Goal: Transaction & Acquisition: Purchase product/service

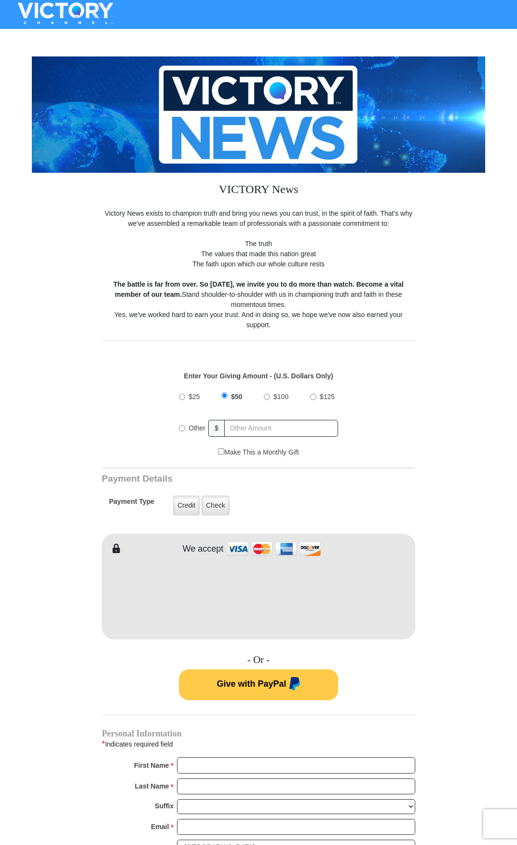
click at [477, 551] on form "VICTORY News Victory News exists to champion truth and bring you news you can t…" at bounding box center [259, 597] width 454 height 1131
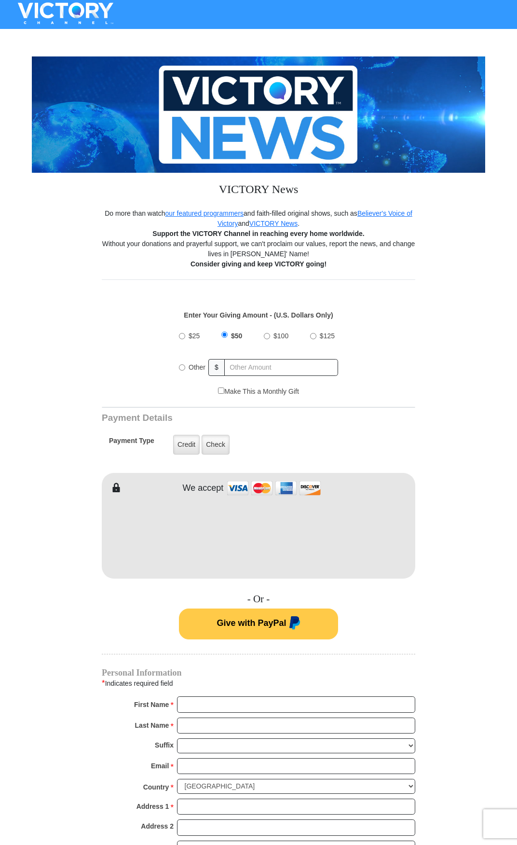
click at [480, 233] on form "VICTORY News Do more than watch our featured programmers and faith-filled origi…" at bounding box center [259, 567] width 454 height 1070
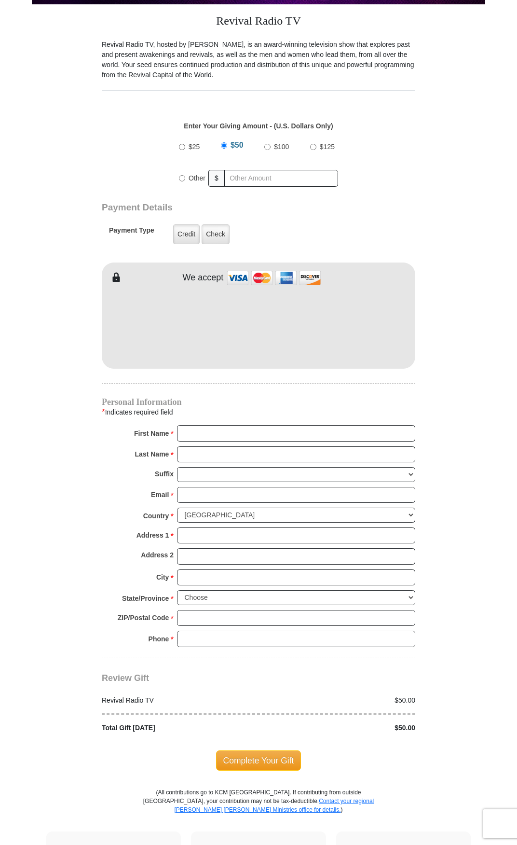
scroll to position [96, 0]
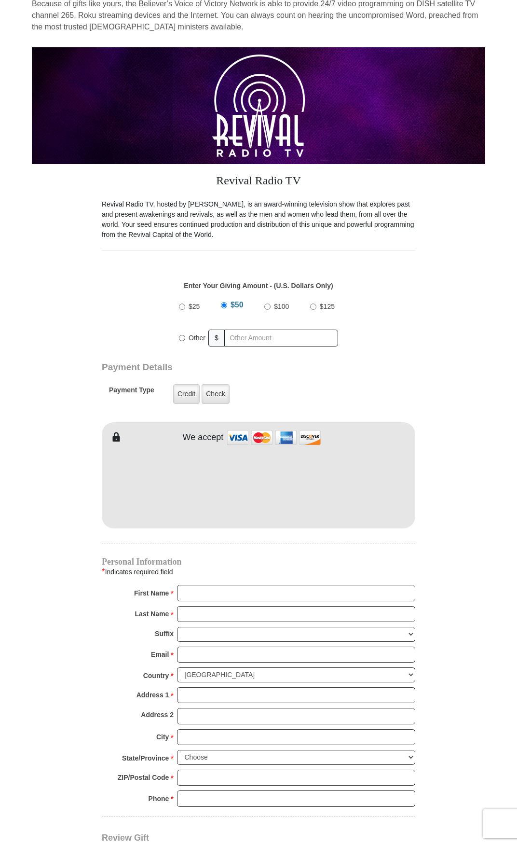
click at [478, 439] on form "Revival Radio TV Online Giving Because of gifts like yours, the Believer’s Voic…" at bounding box center [259, 472] width 454 height 1037
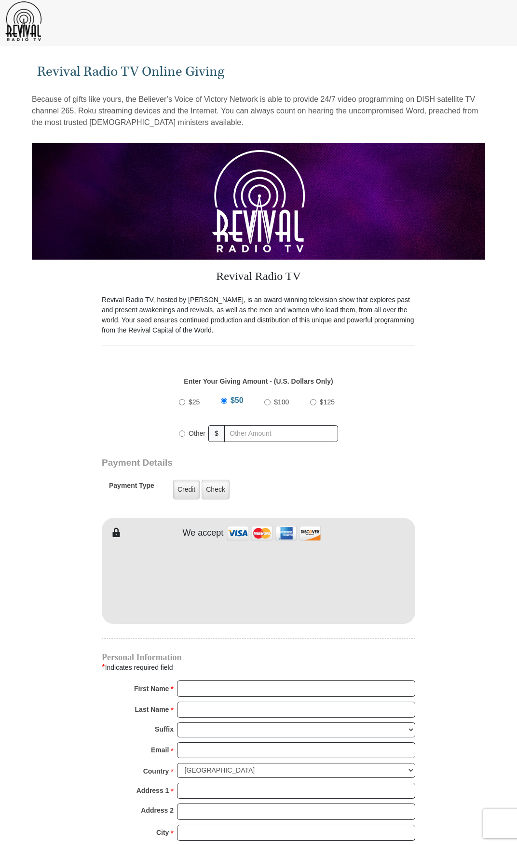
scroll to position [0, 0]
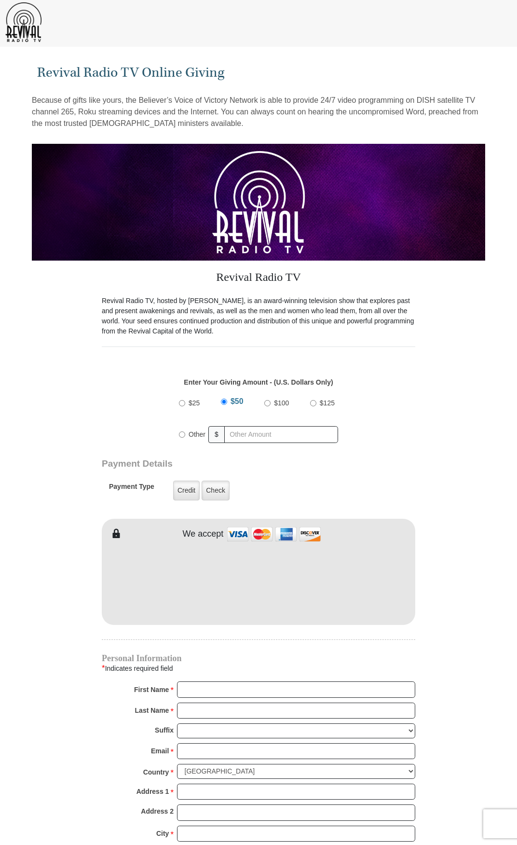
click at [467, 526] on form "Revival Radio TV Online Giving Because of gifts like yours, the Believer’s Voic…" at bounding box center [259, 568] width 454 height 1037
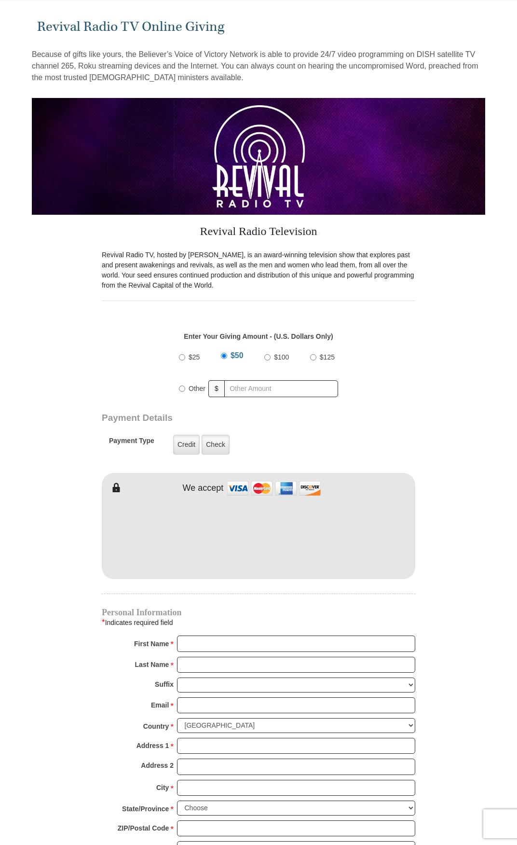
scroll to position [48, 0]
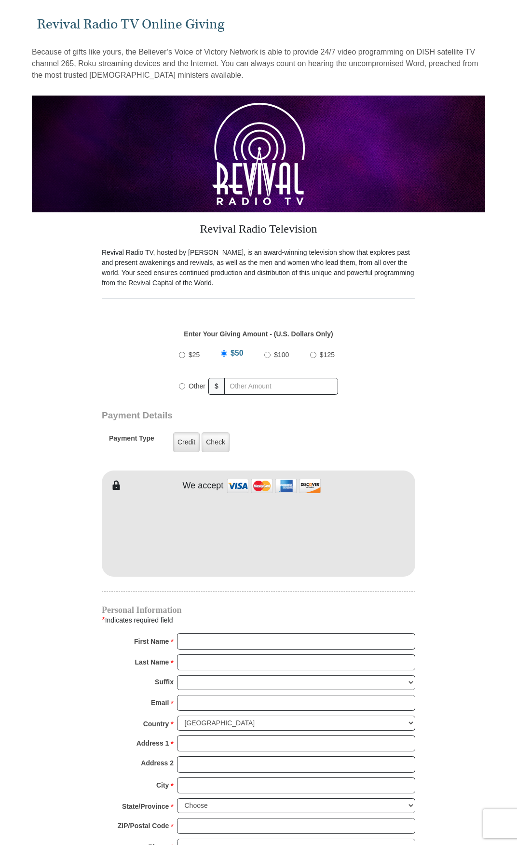
drag, startPoint x: 463, startPoint y: 454, endPoint x: 473, endPoint y: 463, distance: 13.3
click at [464, 454] on form "Revival Radio TV Online Giving Because of gifts like yours, the Believer’s Voic…" at bounding box center [259, 520] width 454 height 1037
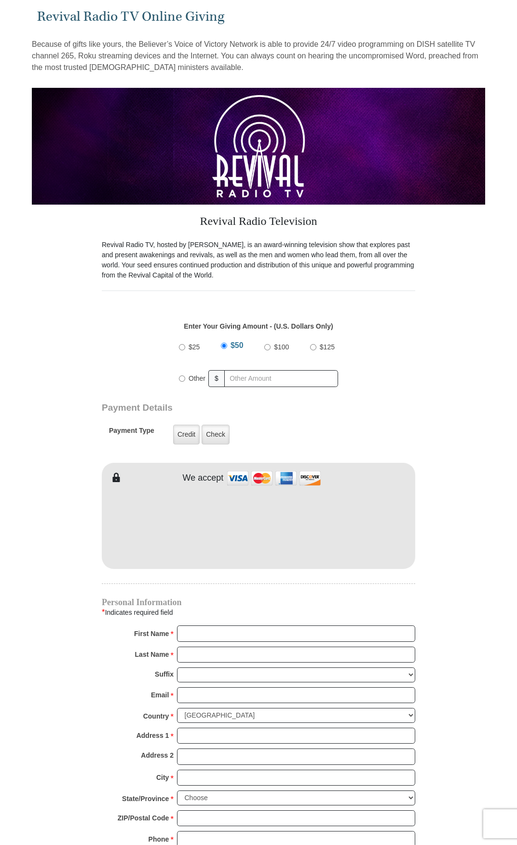
scroll to position [0, 0]
